Goal: Transaction & Acquisition: Purchase product/service

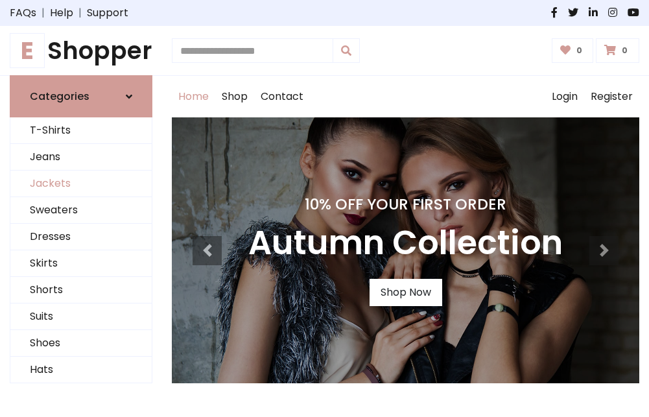
click at [81, 184] on link "Jackets" at bounding box center [80, 183] width 141 height 27
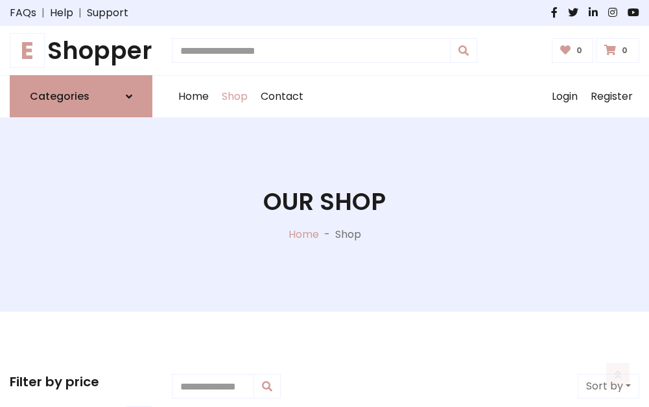
scroll to position [586, 0]
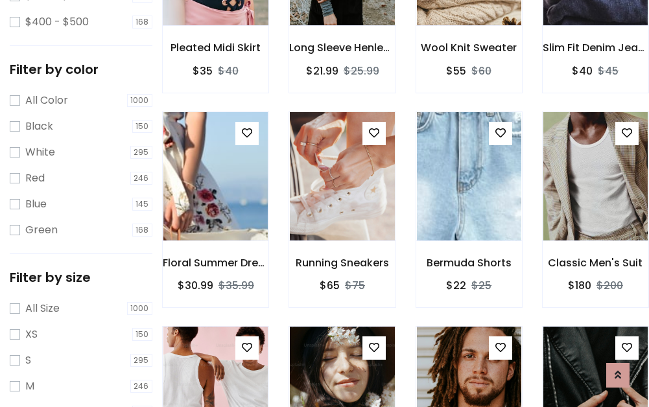
scroll to position [65, 0]
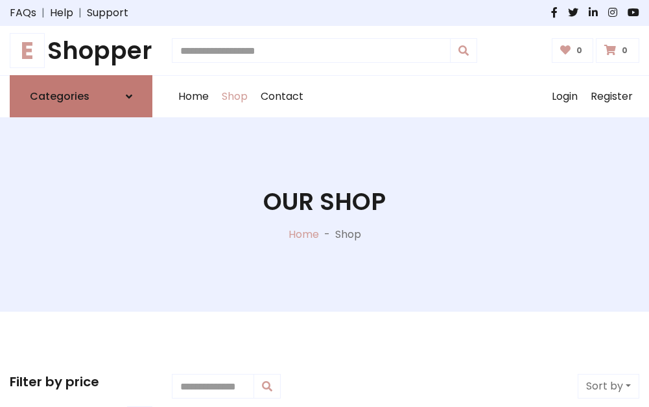
click at [81, 97] on h6 "Categories" at bounding box center [60, 96] width 60 height 12
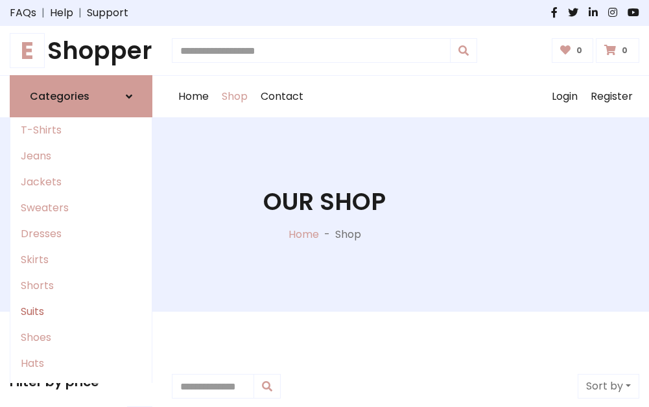
click at [81, 312] on link "Suits" at bounding box center [80, 312] width 141 height 26
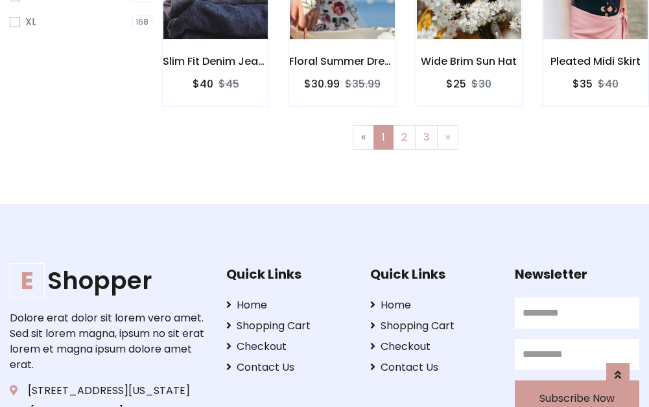
scroll to position [871, 0]
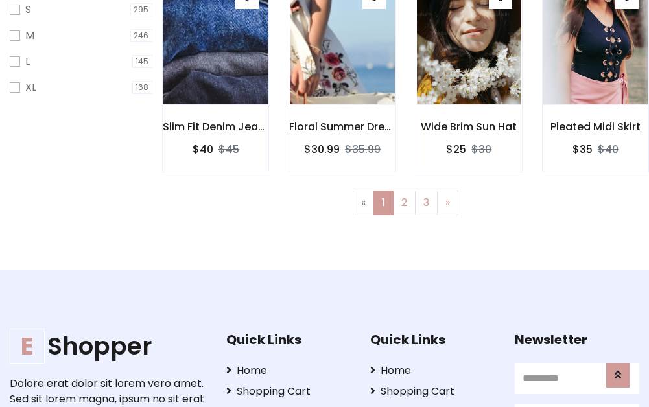
click at [215, 53] on img at bounding box center [215, 40] width 125 height 311
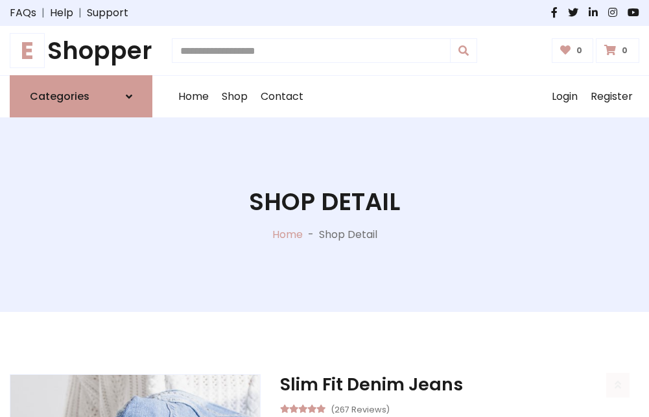
scroll to position [1212, 0]
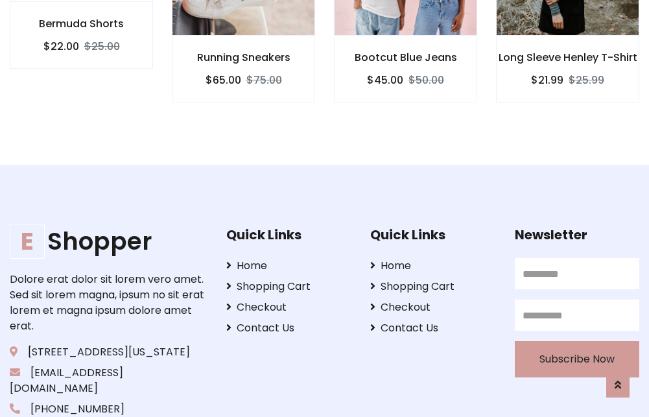
scroll to position [1210, 0]
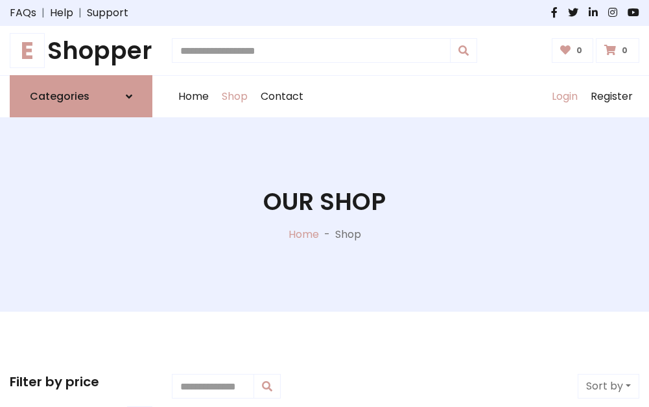
click at [564, 97] on link "Login" at bounding box center [564, 96] width 39 height 41
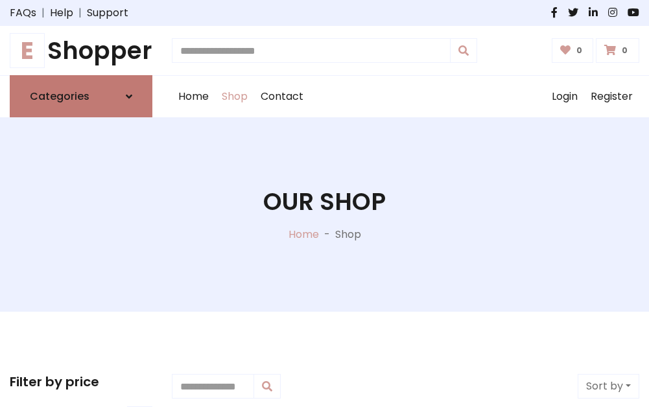
click at [129, 97] on icon at bounding box center [129, 96] width 6 height 10
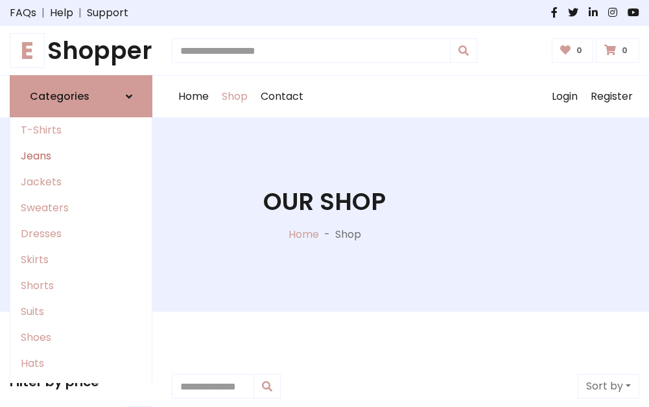
click at [81, 156] on link "Jeans" at bounding box center [80, 156] width 141 height 26
